Goal: Transaction & Acquisition: Purchase product/service

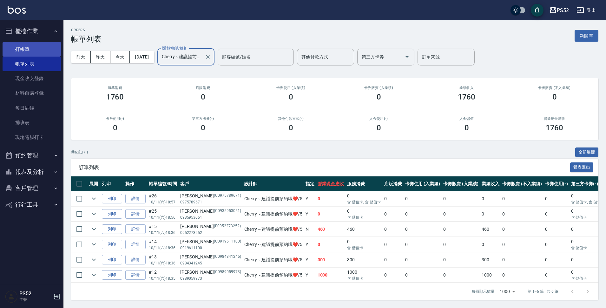
click at [37, 52] on link "打帳單" at bounding box center [32, 49] width 58 height 15
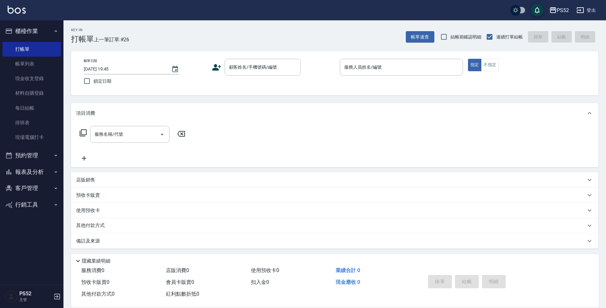
click at [219, 70] on icon at bounding box center [217, 68] width 10 height 10
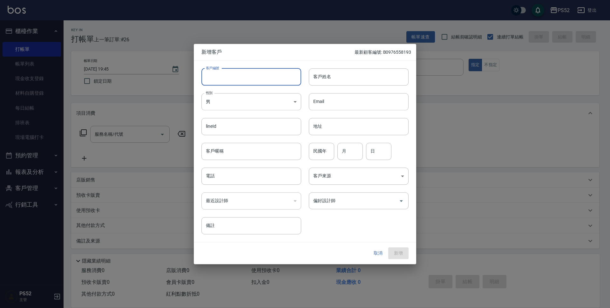
click at [235, 75] on input "客戶編號" at bounding box center [251, 76] width 100 height 17
type input "U"
type input "I0913335802"
click at [232, 104] on body "PS52 登出 櫃檯作業 打帳單 帳單列表 現金收支登錄 材料自購登錄 每日結帳 排班表 現場電腦打卡 預約管理 預約管理 單日預約紀錄 單週預約紀錄 報表及…" at bounding box center [305, 154] width 610 height 309
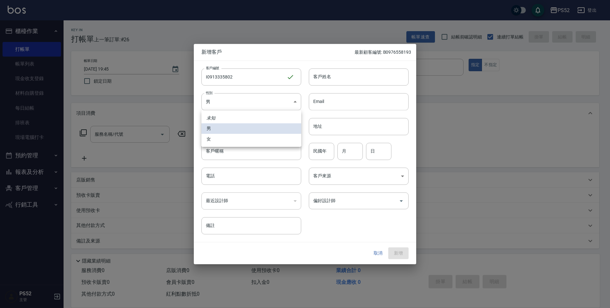
click at [216, 138] on li "女" at bounding box center [251, 139] width 100 height 10
type input "[DEMOGRAPHIC_DATA]"
click at [217, 177] on input "電話" at bounding box center [251, 175] width 100 height 17
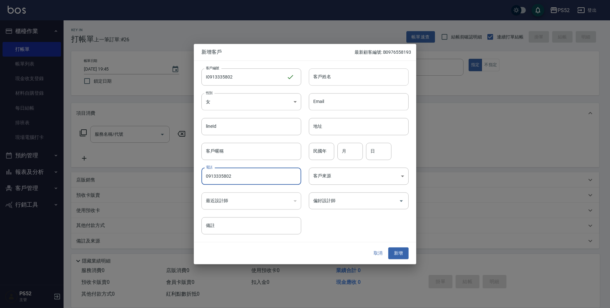
type input "0913335802"
click at [321, 77] on input "客戶姓名" at bounding box center [359, 76] width 100 height 17
type input "[PERSON_NAME]"
click at [342, 201] on input "偏好設計師" at bounding box center [353, 200] width 84 height 11
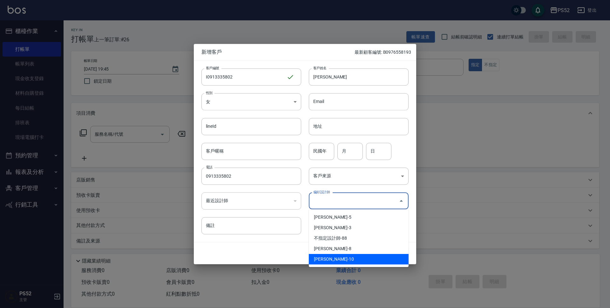
click at [332, 256] on li "[PERSON_NAME]-10" at bounding box center [359, 259] width 100 height 10
type input "張瑜庭"
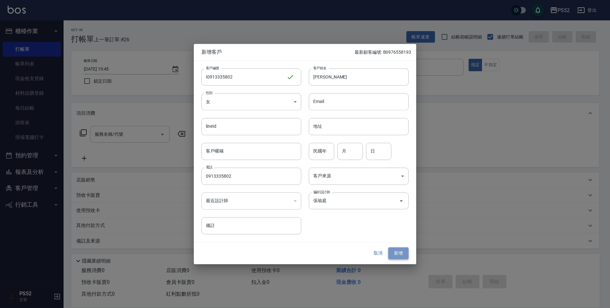
click at [394, 250] on button "新增" at bounding box center [398, 253] width 20 height 12
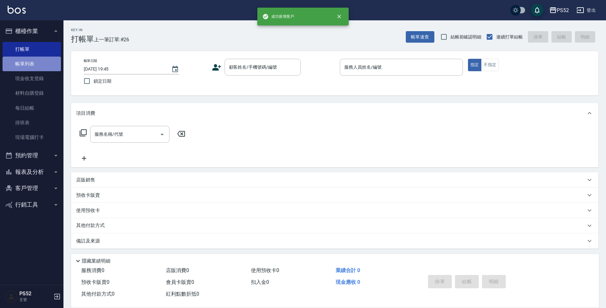
click at [30, 60] on link "帳單列表" at bounding box center [32, 64] width 58 height 15
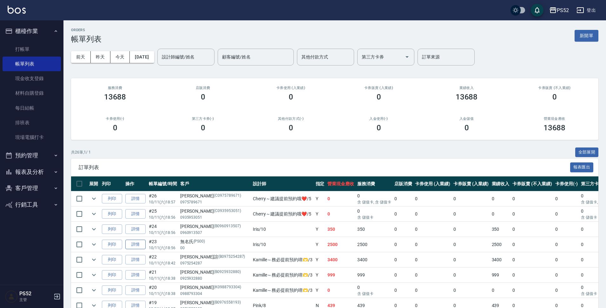
click at [135, 243] on link "詳情" at bounding box center [135, 244] width 20 height 10
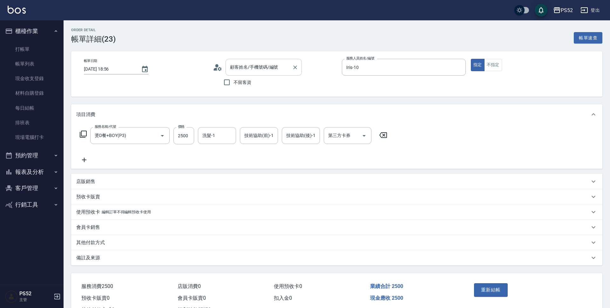
type input "[DATE] 18:56"
type input "Iris-10"
type input "燙D餐+BOY(P3)"
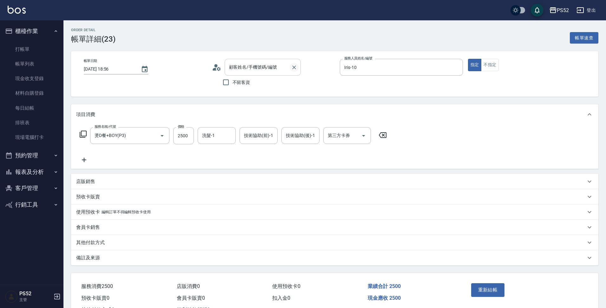
type input "無名氏/00/PS00"
click at [296, 67] on icon "Clear" at bounding box center [294, 67] width 6 height 6
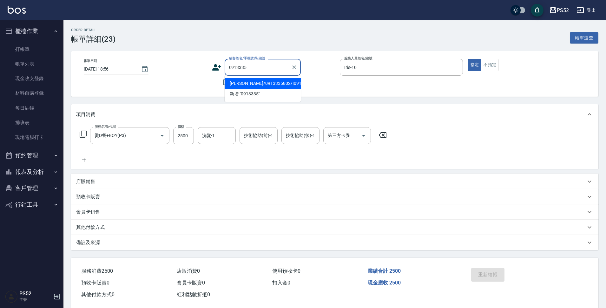
click at [265, 84] on li "[PERSON_NAME]/0913335802/I0913335802" at bounding box center [263, 83] width 76 height 10
type input "[PERSON_NAME]/0913335802/I0913335802"
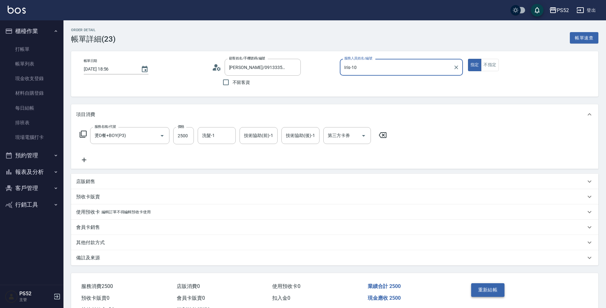
click at [489, 288] on button "重新結帳" at bounding box center [489, 289] width 34 height 13
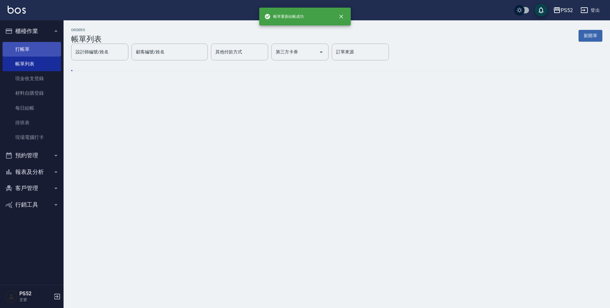
click at [30, 51] on link "打帳單" at bounding box center [32, 49] width 58 height 15
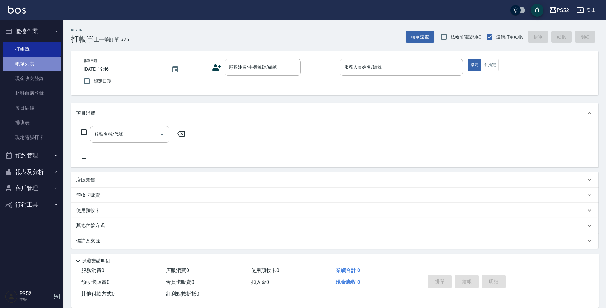
click at [30, 61] on link "帳單列表" at bounding box center [32, 64] width 58 height 15
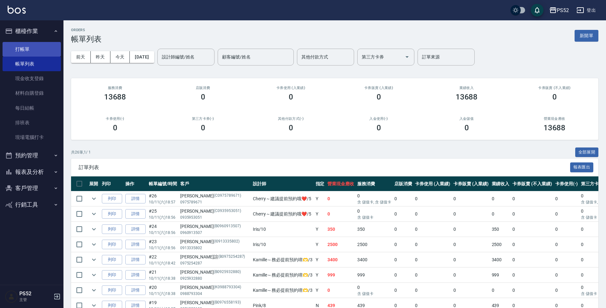
click at [17, 42] on link "打帳單" at bounding box center [32, 49] width 58 height 15
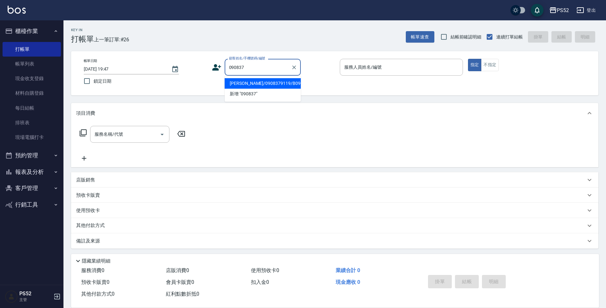
click at [272, 89] on li "[PERSON_NAME]/0908379119/B0908379119" at bounding box center [263, 83] width 76 height 10
type input "[PERSON_NAME]/0908379119/B0908379119"
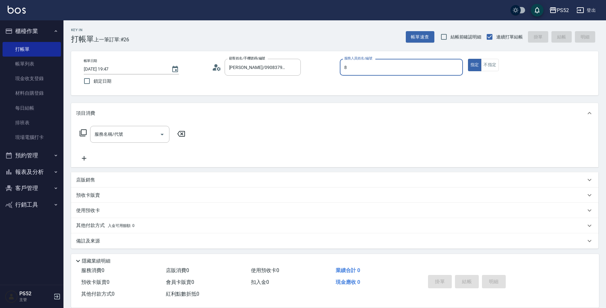
type input "Pink-8"
type button "true"
click at [128, 137] on input "服務名稱/代號" at bounding box center [125, 134] width 64 height 11
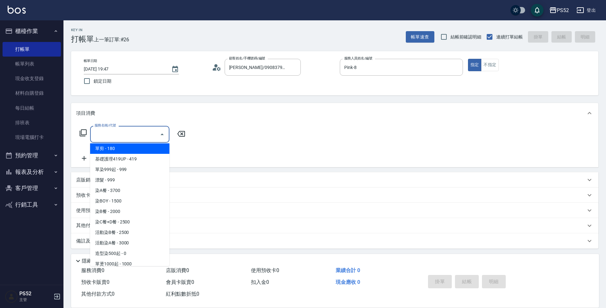
scroll to position [74, 0]
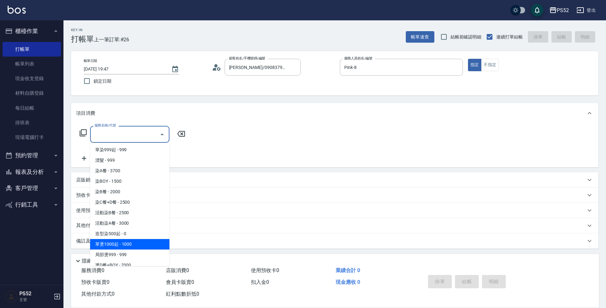
click at [124, 246] on span "單燙1000起 - 1000" at bounding box center [129, 244] width 79 height 10
type input "單燙1000起(P1)"
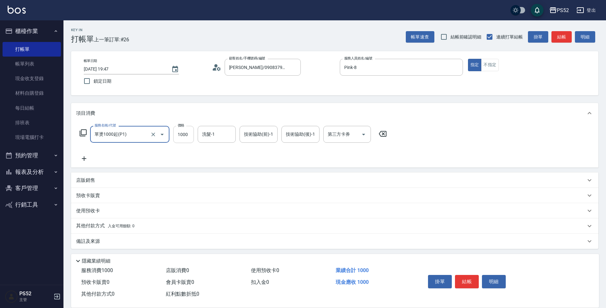
click at [184, 130] on input "1000" at bounding box center [183, 134] width 21 height 17
type input "1500"
click at [461, 275] on button "結帳" at bounding box center [467, 281] width 24 height 13
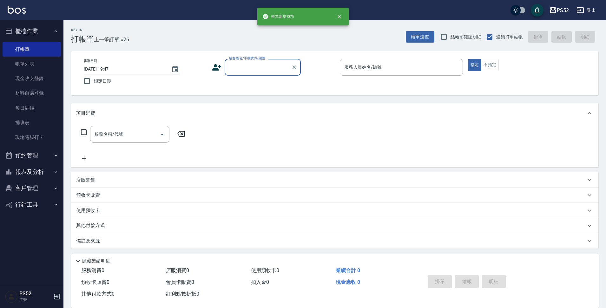
scroll to position [0, 0]
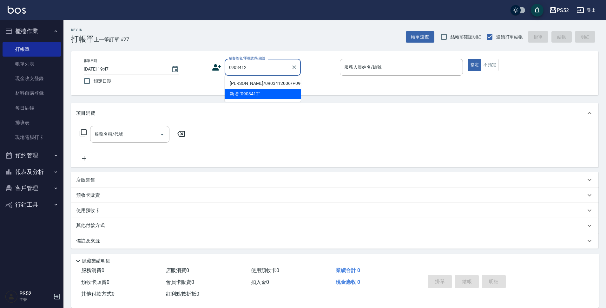
click at [274, 89] on li "[PERSON_NAME]/0903412006/P0903412006" at bounding box center [263, 83] width 76 height 10
type input "[PERSON_NAME]/0903412006/P0903412006"
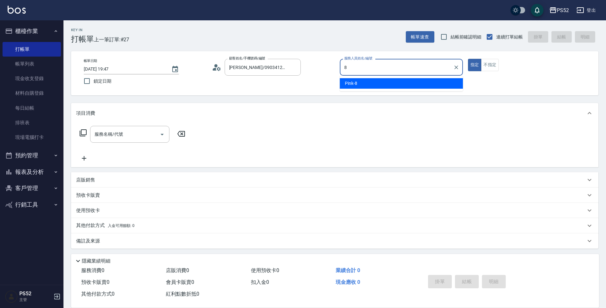
type input "Pink-8"
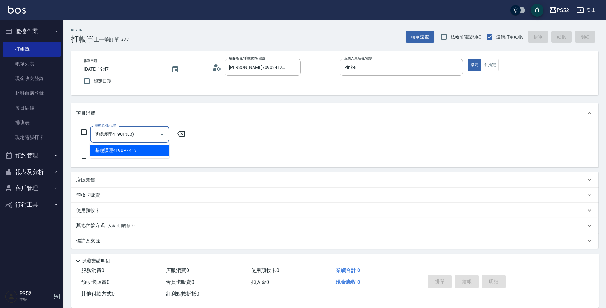
type input "基礎護理419UP(C3)"
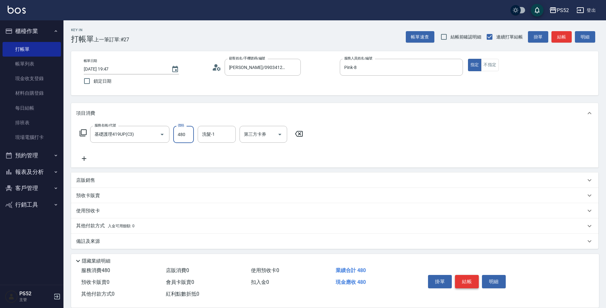
type input "480"
click at [463, 281] on button "結帳" at bounding box center [467, 281] width 24 height 13
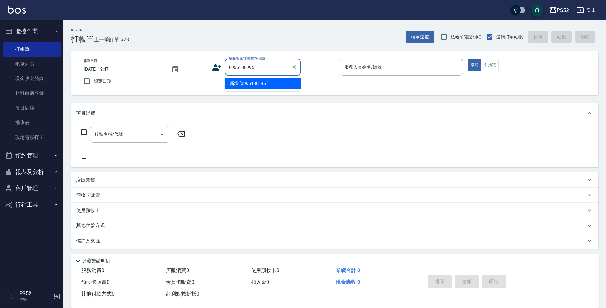
type input "0965180995"
click at [218, 67] on icon at bounding box center [217, 68] width 10 height 10
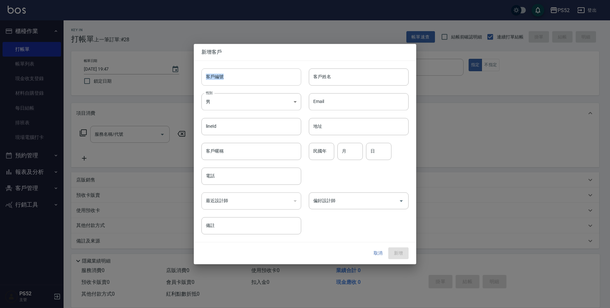
click at [221, 68] on div "客戶編號 客戶編號" at bounding box center [247, 73] width 107 height 25
click at [229, 72] on input "客戶編號" at bounding box center [251, 76] width 100 height 17
type input "＿"
type input "k"
type input "K0965180995"
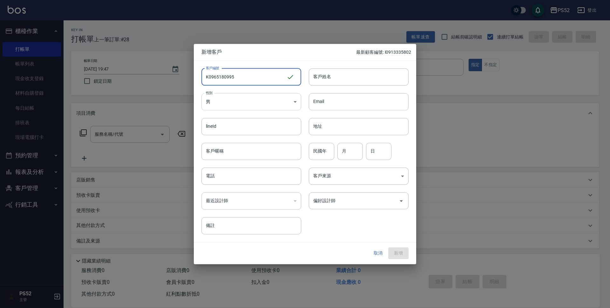
click at [213, 109] on body "PS52 登出 櫃檯作業 打帳單 帳單列表 現金收支登錄 材料自購登錄 每日結帳 排班表 現場電腦打卡 預約管理 預約管理 單日預約紀錄 單週預約紀錄 報表及…" at bounding box center [305, 154] width 610 height 309
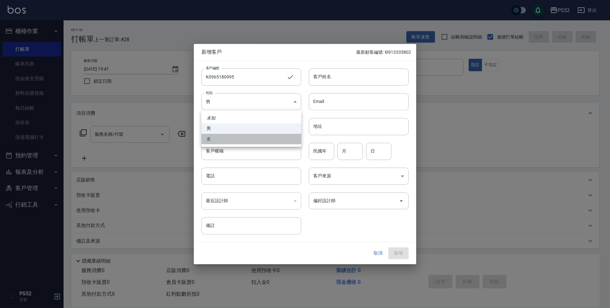
click at [209, 139] on li "女" at bounding box center [251, 139] width 100 height 10
type input "[DEMOGRAPHIC_DATA]"
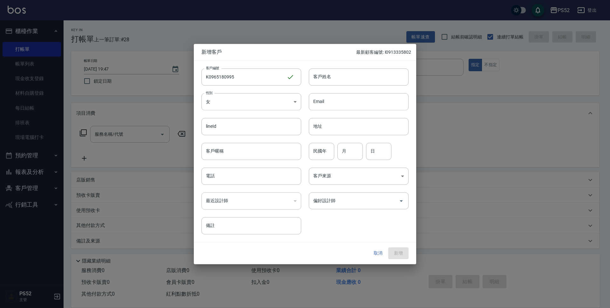
click at [220, 175] on input "電話" at bounding box center [251, 175] width 100 height 17
paste input "0965180995"
type input "0965180995"
click at [323, 151] on input "民國年" at bounding box center [321, 151] width 25 height 17
type input "49"
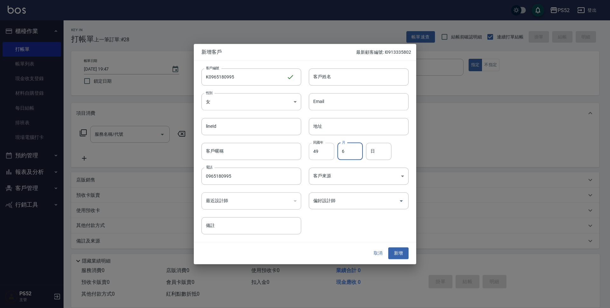
type input "6"
type input "9"
click at [344, 205] on input "偏好設計師" at bounding box center [353, 200] width 84 height 11
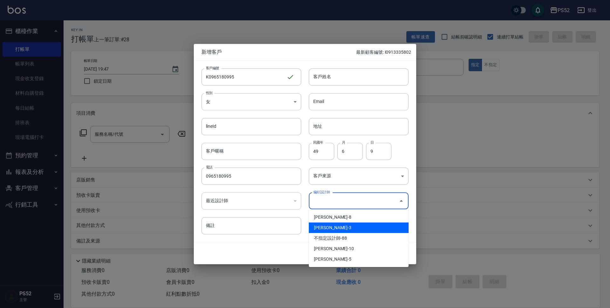
click at [330, 225] on li "[PERSON_NAME]-3" at bounding box center [359, 227] width 100 height 10
type input "王杏如"
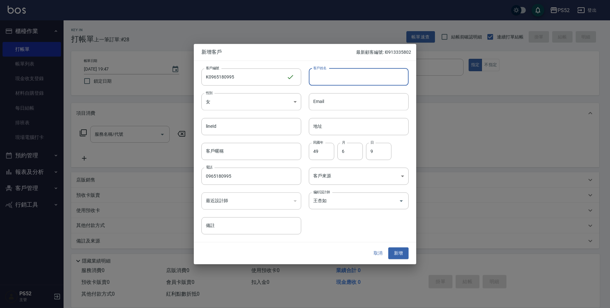
click at [326, 82] on input "客戶姓名" at bounding box center [359, 76] width 100 height 17
type input "[PERSON_NAME]"
click at [396, 247] on div "取消 新增" at bounding box center [305, 253] width 222 height 22
click at [397, 253] on button "新增" at bounding box center [398, 253] width 20 height 12
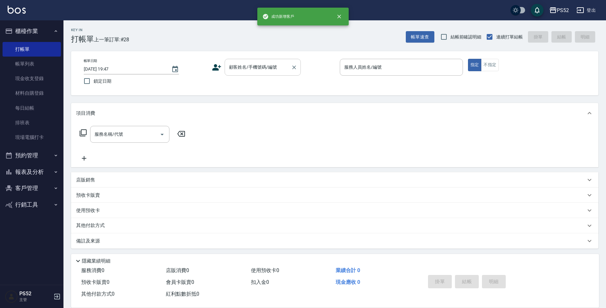
click at [277, 65] on input "顧客姓名/手機號碼/編號" at bounding box center [258, 67] width 61 height 11
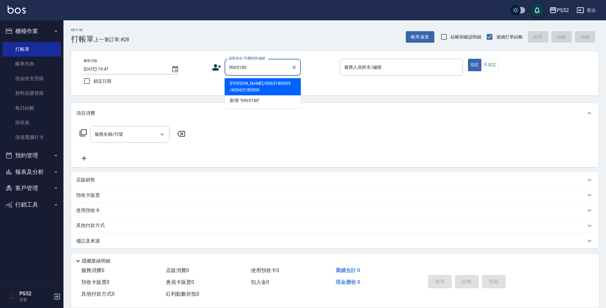
click at [247, 91] on li "[PERSON_NAME]/0965180995 /K0965180995" at bounding box center [263, 86] width 76 height 17
type input "[PERSON_NAME]/0965180995 /K0965180995"
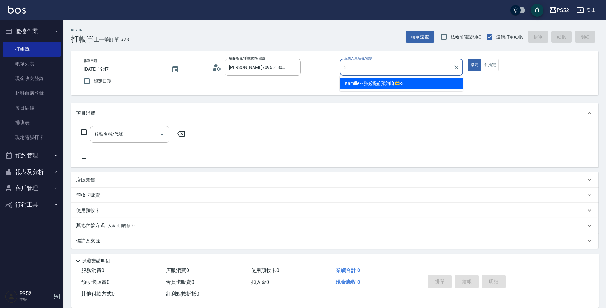
type input "Kamille～務必提前預約唷🫶-3"
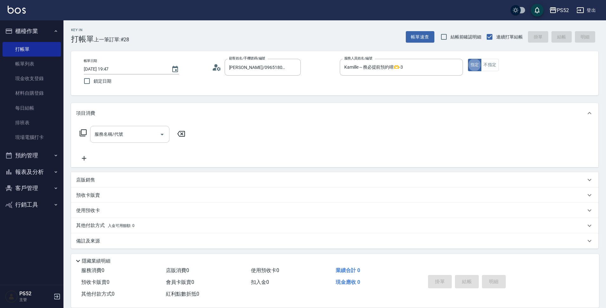
click at [124, 139] on input "服務名稱/代號" at bounding box center [125, 134] width 64 height 11
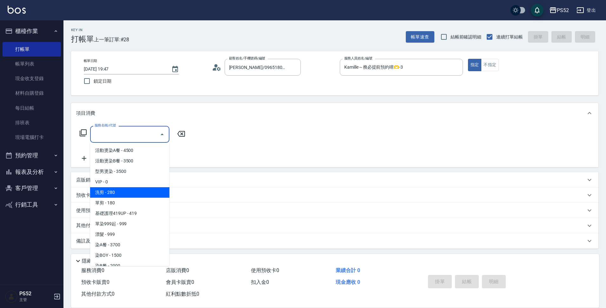
click at [128, 193] on span "洗剪 - 280" at bounding box center [129, 192] width 79 height 10
type input "洗剪(C1)"
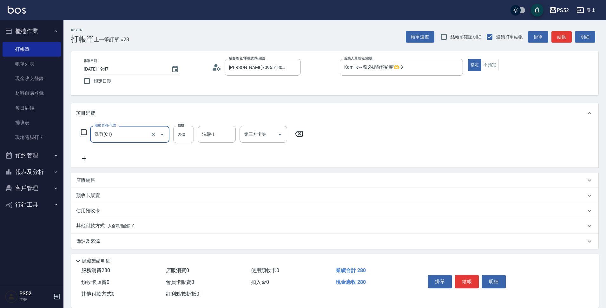
click at [189, 119] on div "項目消費" at bounding box center [335, 113] width 528 height 20
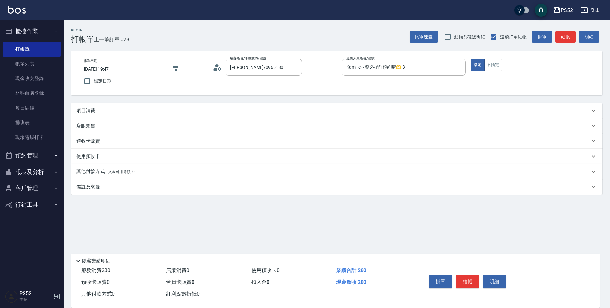
click at [184, 106] on div "項目消費" at bounding box center [336, 110] width 531 height 15
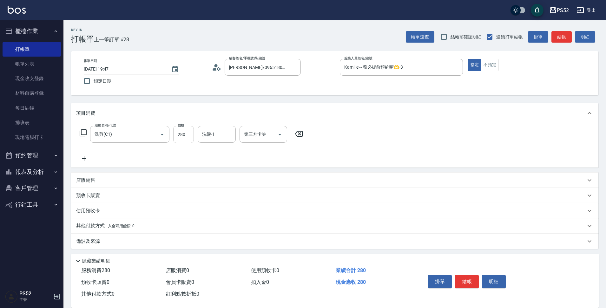
click at [182, 131] on input "280" at bounding box center [183, 134] width 21 height 17
type input "400"
click at [472, 276] on button "結帳" at bounding box center [467, 281] width 24 height 13
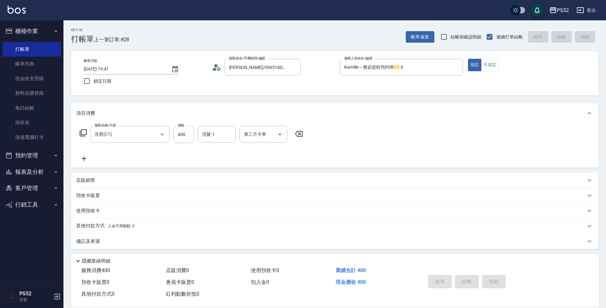
type input "[DATE] 19:48"
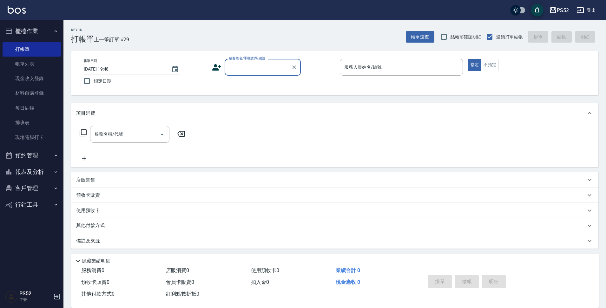
click at [42, 170] on button "報表及分析" at bounding box center [32, 172] width 58 height 17
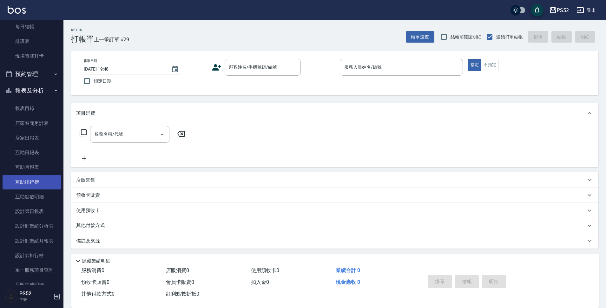
scroll to position [85, 0]
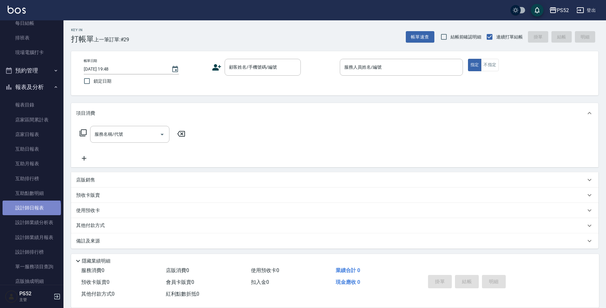
click at [31, 209] on link "設計師日報表" at bounding box center [32, 207] width 58 height 15
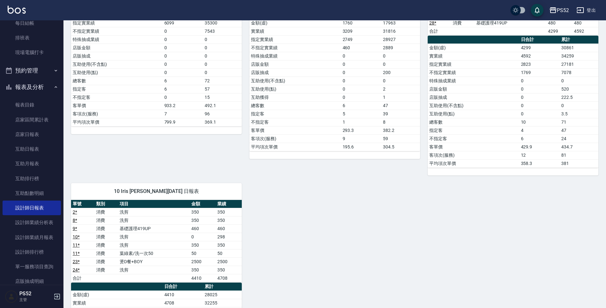
scroll to position [191, 0]
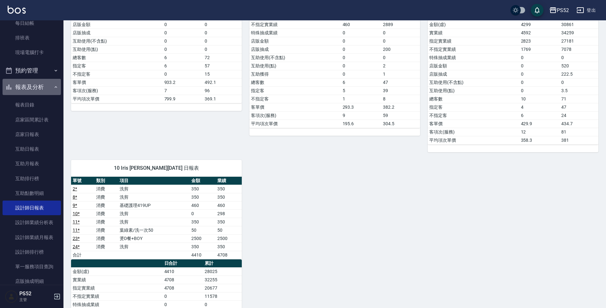
click at [53, 83] on button "報表及分析" at bounding box center [32, 87] width 58 height 17
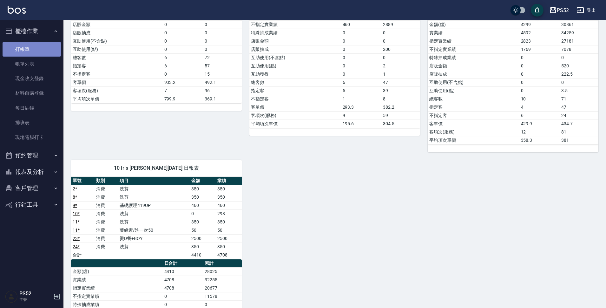
click at [36, 43] on link "打帳單" at bounding box center [32, 49] width 58 height 15
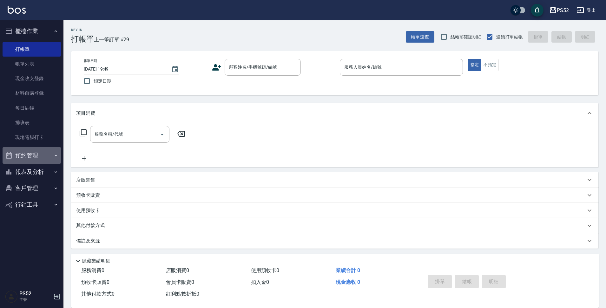
click at [29, 157] on button "預約管理" at bounding box center [32, 155] width 58 height 17
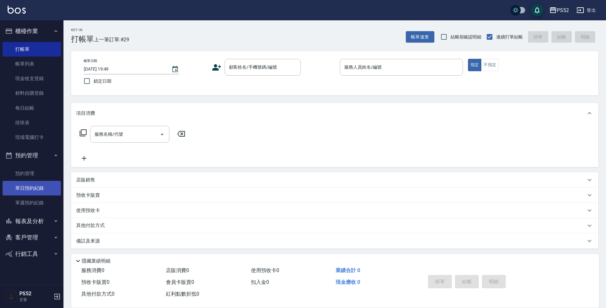
click at [33, 181] on link "單日預約紀錄" at bounding box center [32, 188] width 58 height 15
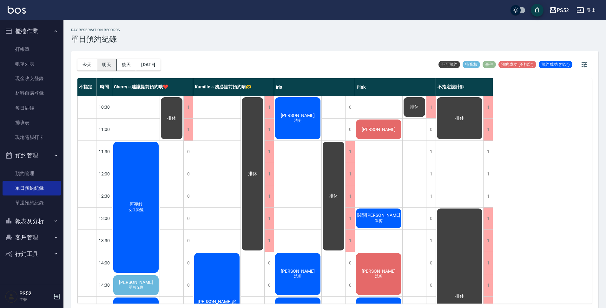
click at [110, 67] on button "明天" at bounding box center [107, 65] width 20 height 12
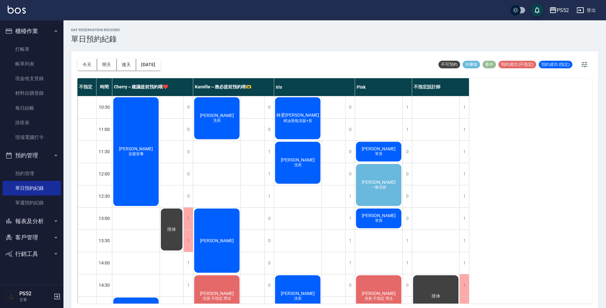
click at [97, 59] on button "明天" at bounding box center [107, 65] width 20 height 12
click at [17, 223] on button "報表及分析" at bounding box center [32, 221] width 58 height 17
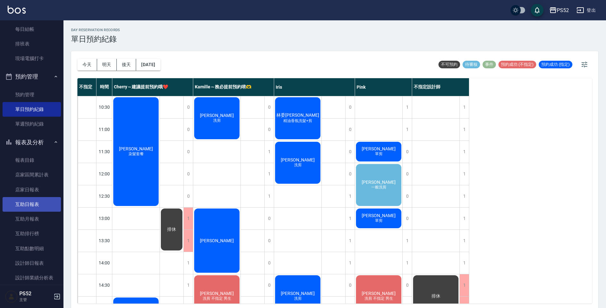
scroll to position [85, 0]
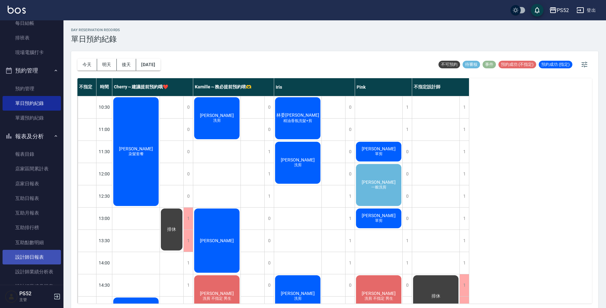
click at [26, 254] on link "設計師日報表" at bounding box center [32, 257] width 58 height 15
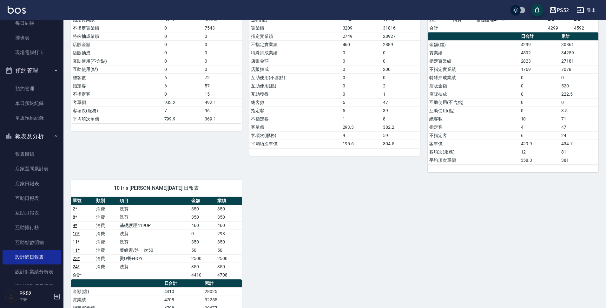
scroll to position [212, 0]
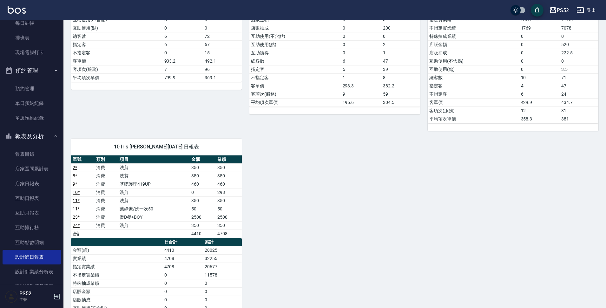
click at [33, 135] on button "報表及分析" at bounding box center [32, 136] width 58 height 17
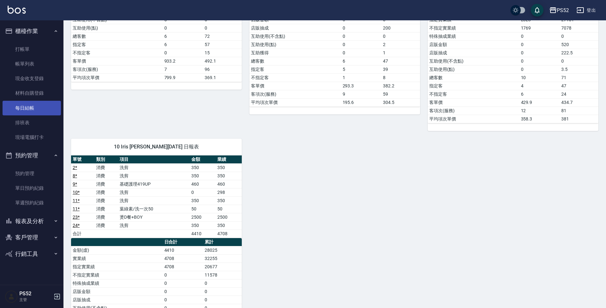
scroll to position [0, 0]
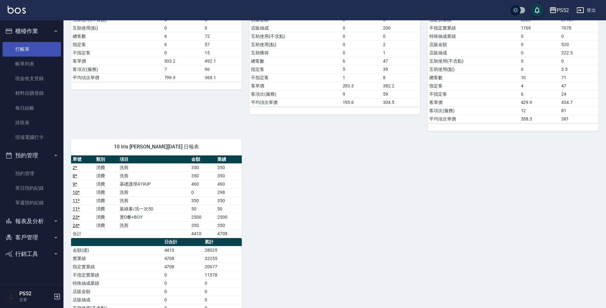
click at [29, 50] on link "打帳單" at bounding box center [32, 49] width 58 height 15
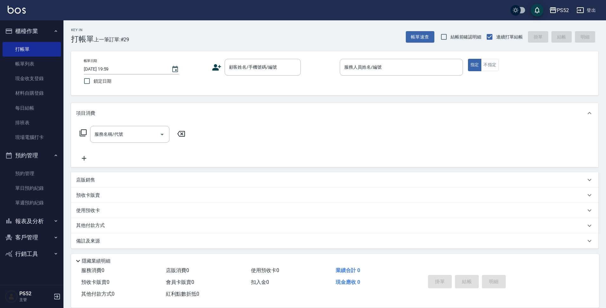
click at [235, 77] on div "帳單日期 [DATE] 19:59 鎖定日期 顧客姓名/手機號碼/編號 顧客姓名/手機號碼/編號 服務人員姓名/編號 服務人員姓名/編號 指定 不指定" at bounding box center [335, 73] width 512 height 29
click at [236, 70] on input "顧客姓名/手機號碼/編號" at bounding box center [258, 67] width 61 height 11
type input "0921502690"
